Goal: Navigation & Orientation: Find specific page/section

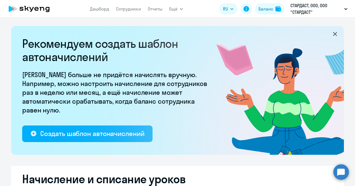
select select "10"
click at [102, 10] on link "Дашборд" at bounding box center [99, 9] width 19 height 6
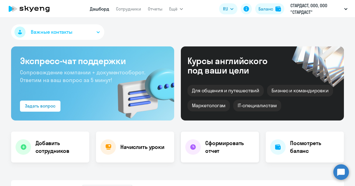
select select "30"
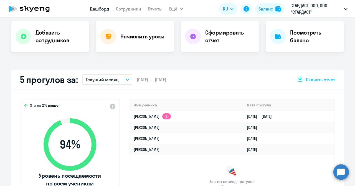
scroll to position [166, 0]
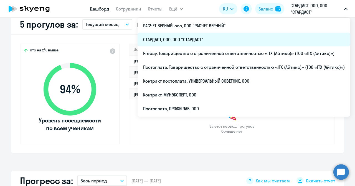
click at [192, 42] on li "СТАРДАСТ, ООО, ООО "СТАРДАСТ"" at bounding box center [243, 40] width 213 height 14
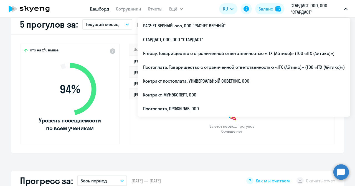
select select "30"
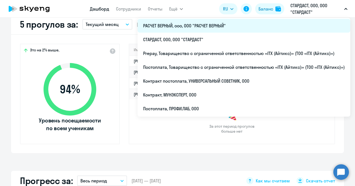
click at [179, 24] on li "РАСЧЕТ ВЕРНЫЙ, ооо, ООО "РАСЧЕТ ВЕРНЫЙ"" at bounding box center [243, 26] width 213 height 14
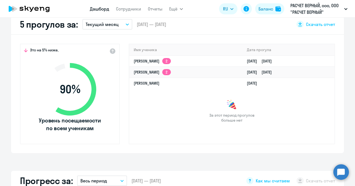
select select "30"
